Goal: Navigation & Orientation: Find specific page/section

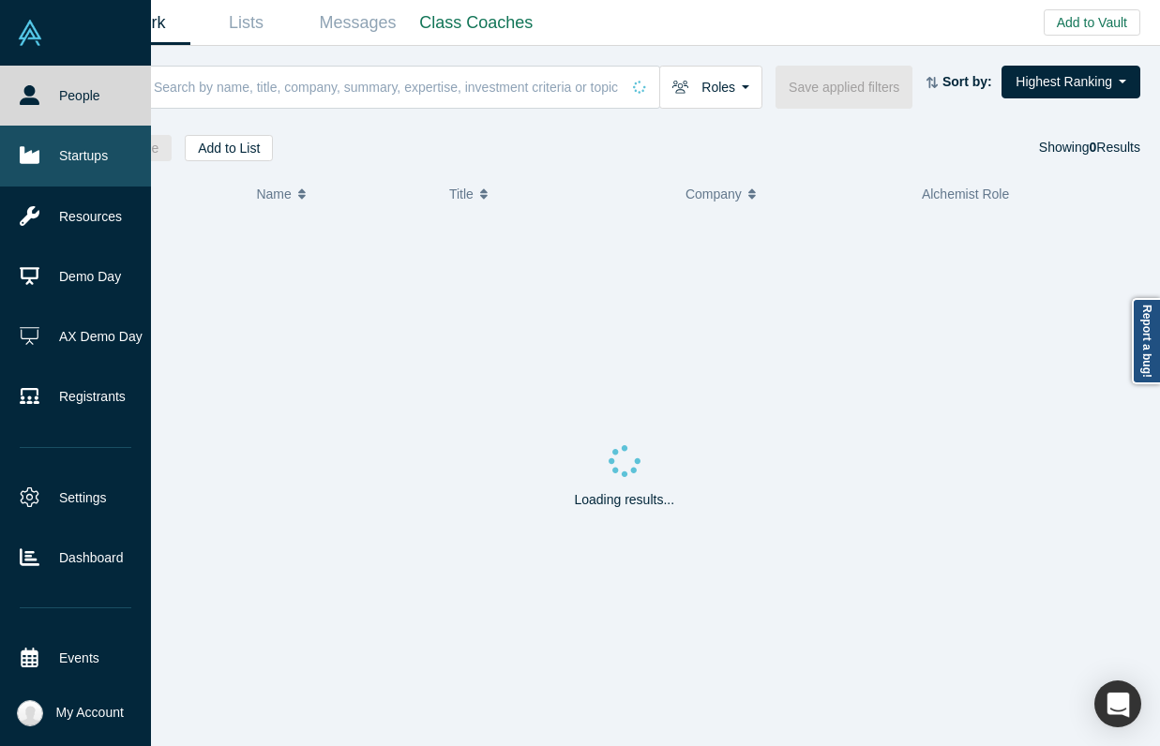
click at [52, 142] on link "Startups" at bounding box center [75, 156] width 151 height 60
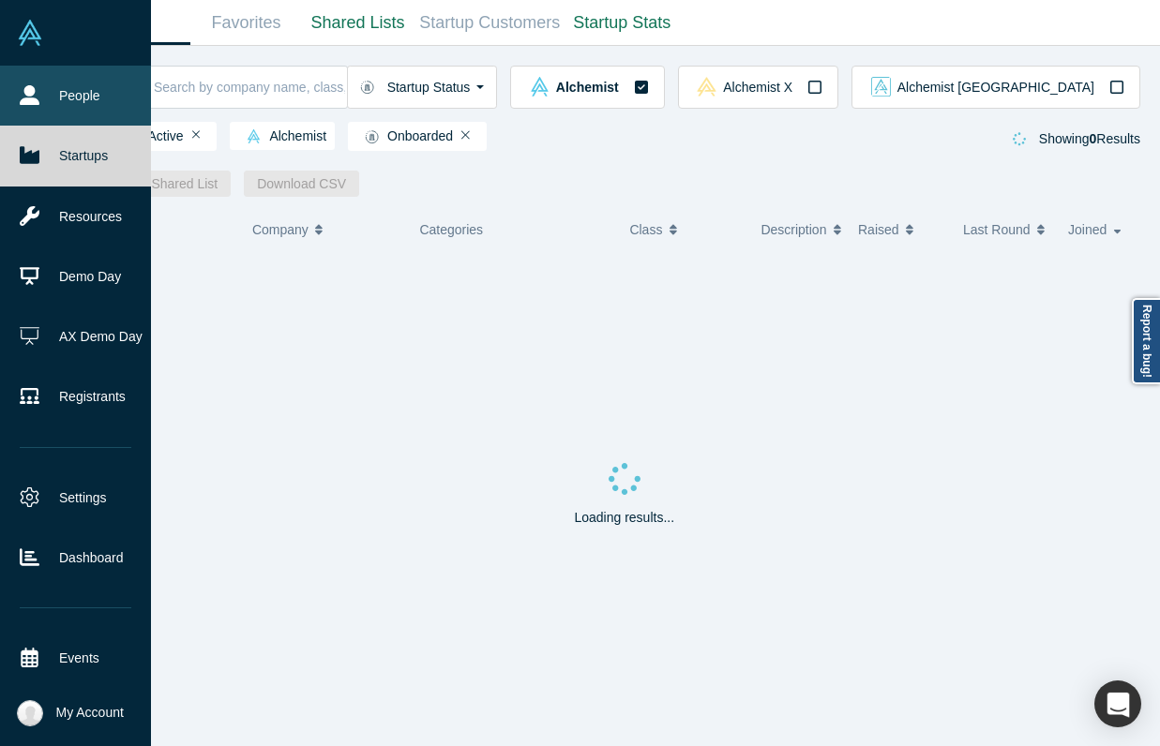
click at [60, 81] on link "People" at bounding box center [75, 96] width 151 height 60
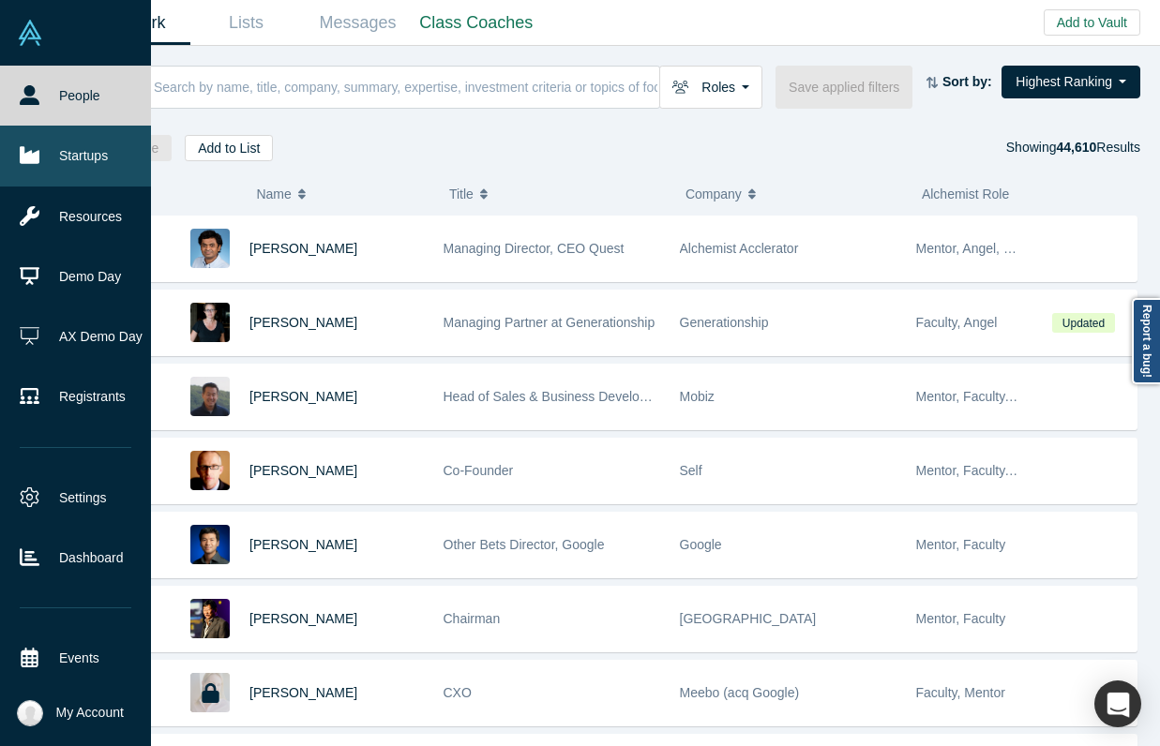
click at [52, 153] on link "Startups" at bounding box center [75, 156] width 151 height 60
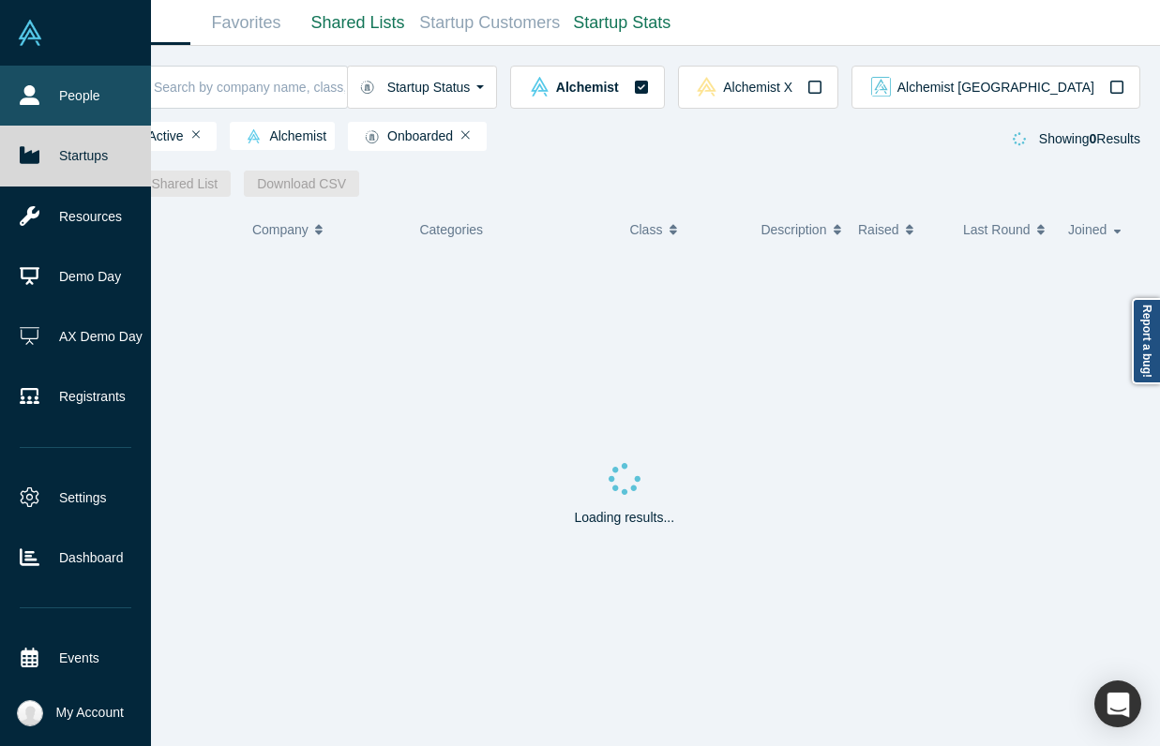
click at [53, 99] on link "People" at bounding box center [75, 96] width 151 height 60
